Goal: Task Accomplishment & Management: Complete application form

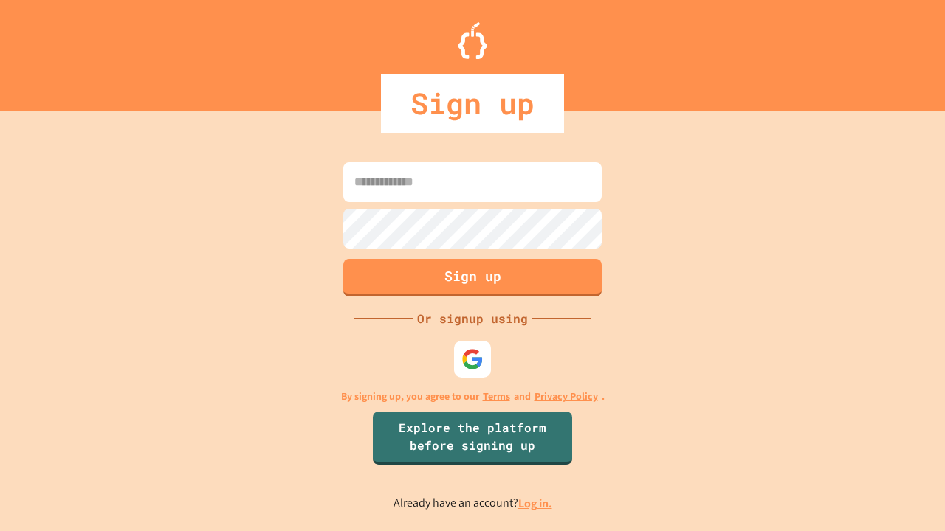
click at [536, 503] on link "Log in." at bounding box center [535, 504] width 34 height 16
